Goal: Task Accomplishment & Management: Use online tool/utility

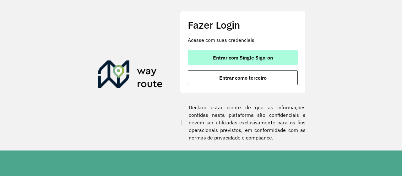
click at [225, 55] on span "Entrar com Single Sign-on" at bounding box center [243, 57] width 60 height 5
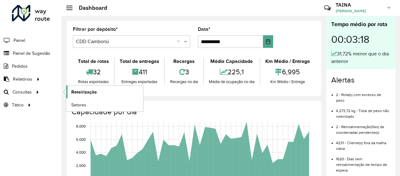
click at [78, 91] on span "Roteirização" at bounding box center [83, 92] width 25 height 7
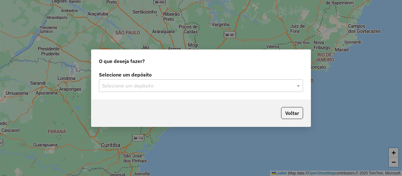
click at [126, 89] on input "text" at bounding box center [194, 86] width 185 height 8
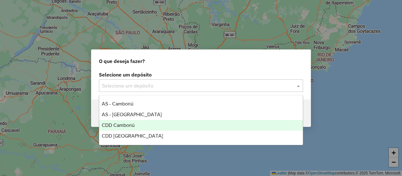
click at [122, 127] on span "CDD Camboriú" at bounding box center [118, 124] width 33 height 5
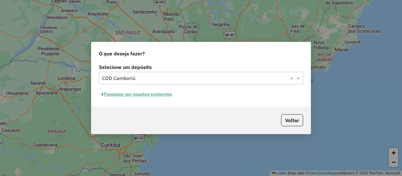
click at [155, 93] on button "Pesquisar por sessões existentes" at bounding box center [137, 94] width 76 height 10
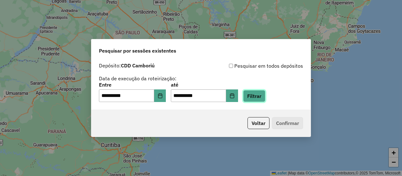
click at [265, 95] on button "Filtrar" at bounding box center [254, 96] width 22 height 12
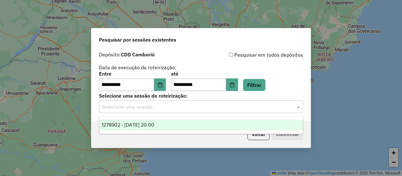
click at [201, 102] on div "Selecione uma sessão" at bounding box center [201, 106] width 204 height 13
click at [154, 125] on span "1278902 - 19/09/2025 20:00" at bounding box center [128, 124] width 52 height 5
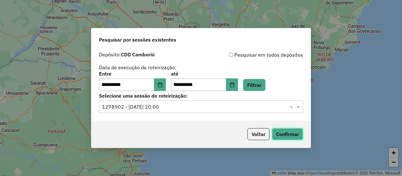
click at [286, 134] on button "Confirmar" at bounding box center [287, 134] width 31 height 12
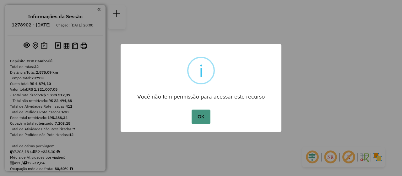
click at [205, 121] on button "OK" at bounding box center [201, 116] width 19 height 14
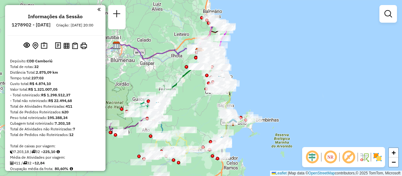
drag, startPoint x: 190, startPoint y: 120, endPoint x: 190, endPoint y: 85, distance: 34.9
click at [190, 85] on div "Janela de atendimento Grade de atendimento Capacidade Transportadoras Veículos …" at bounding box center [201, 88] width 402 height 176
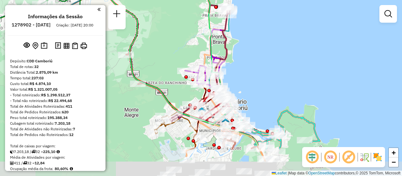
drag, startPoint x: 177, startPoint y: 108, endPoint x: 166, endPoint y: 64, distance: 45.3
click at [166, 64] on div "Janela de atendimento Grade de atendimento Capacidade Transportadoras Veículos …" at bounding box center [201, 88] width 402 height 176
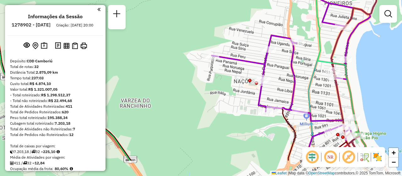
drag, startPoint x: 230, startPoint y: 92, endPoint x: 195, endPoint y: 56, distance: 50.0
click at [195, 56] on div "Janela de atendimento Grade de atendimento Capacidade Transportadoras Veículos …" at bounding box center [201, 88] width 402 height 176
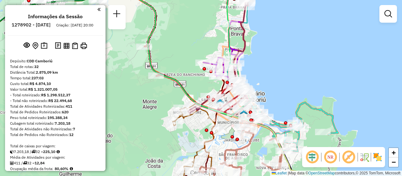
drag, startPoint x: 262, startPoint y: 47, endPoint x: 251, endPoint y: 48, distance: 11.3
click at [251, 48] on div "Janela de atendimento Grade de atendimento Capacidade Transportadoras Veículos …" at bounding box center [201, 88] width 402 height 176
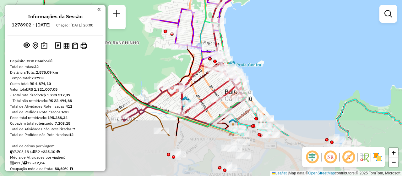
drag, startPoint x: 255, startPoint y: 88, endPoint x: 251, endPoint y: 30, distance: 58.0
click at [251, 30] on div "Janela de atendimento Grade de atendimento Capacidade Transportadoras Veículos …" at bounding box center [201, 88] width 402 height 176
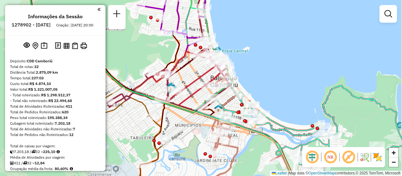
drag, startPoint x: 285, startPoint y: 85, endPoint x: 271, endPoint y: 71, distance: 20.2
click at [271, 71] on div "Janela de atendimento Grade de atendimento Capacidade Transportadoras Veículos …" at bounding box center [201, 88] width 402 height 176
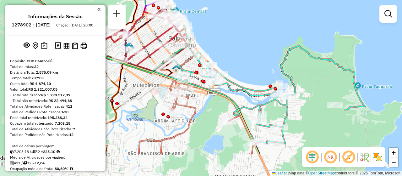
drag, startPoint x: 272, startPoint y: 82, endPoint x: 230, endPoint y: 42, distance: 57.6
click at [230, 42] on div "Janela de atendimento Grade de atendimento Capacidade Transportadoras Veículos …" at bounding box center [201, 88] width 402 height 176
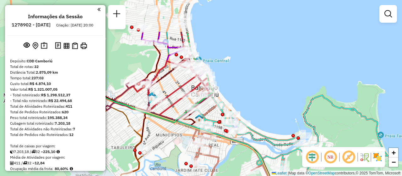
drag, startPoint x: 165, startPoint y: 33, endPoint x: 189, endPoint y: 87, distance: 59.4
click at [189, 87] on icon at bounding box center [174, 83] width 80 height 56
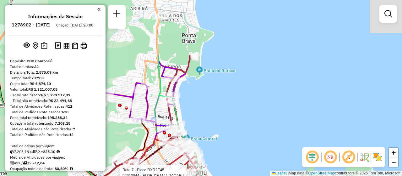
drag, startPoint x: 162, startPoint y: 36, endPoint x: 150, endPoint y: 109, distance: 74.0
click at [150, 109] on icon at bounding box center [151, 107] width 90 height 104
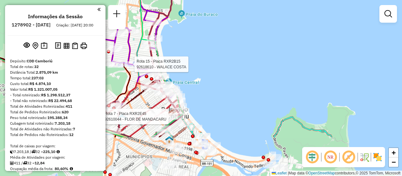
drag, startPoint x: 194, startPoint y: 133, endPoint x: 173, endPoint y: 65, distance: 71.7
click at [173, 65] on div "Rota 7 - Placa RXR2E45 92610044 - FLOR DE MANDACARU Rota 15 - Placa RXR2B15 926…" at bounding box center [201, 88] width 402 height 176
